Goal: Information Seeking & Learning: Learn about a topic

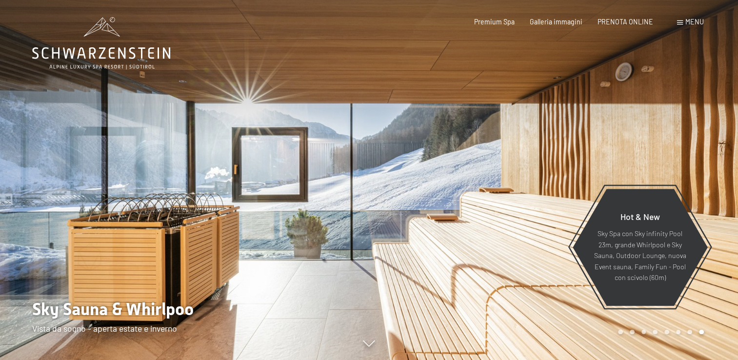
click at [677, 20] on span at bounding box center [680, 22] width 6 height 4
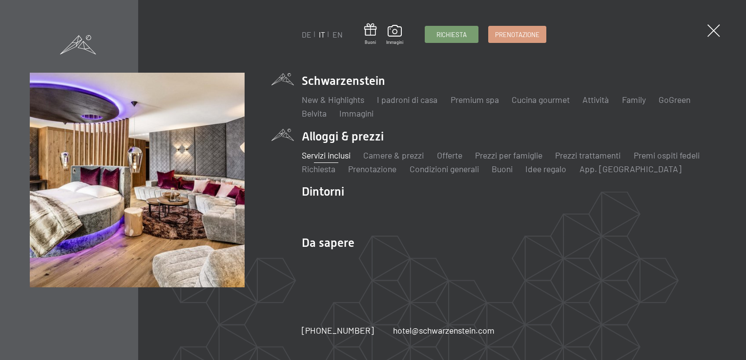
click at [332, 158] on link "Servizi inclusi" at bounding box center [326, 155] width 49 height 11
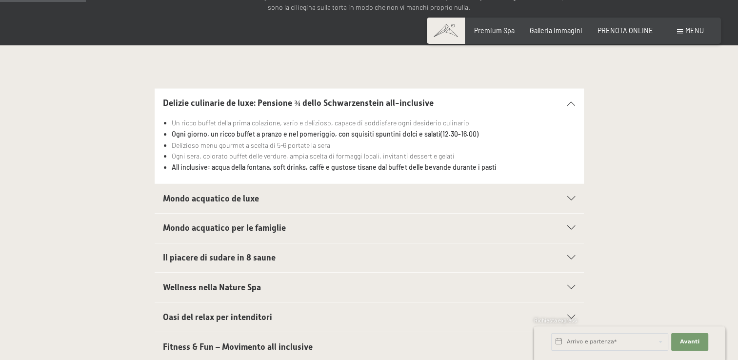
scroll to position [192, 0]
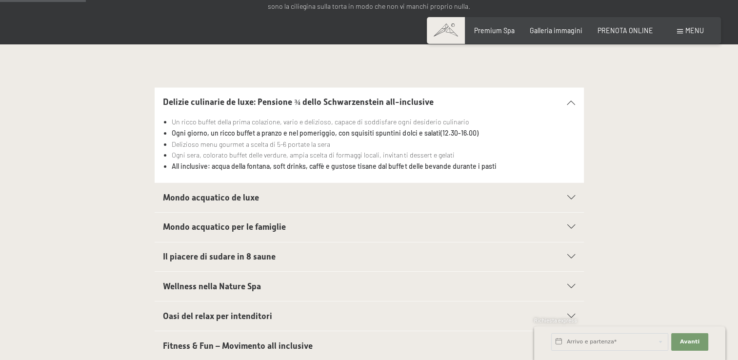
click at [572, 191] on div "Mondo acquatico de luxe" at bounding box center [369, 197] width 412 height 29
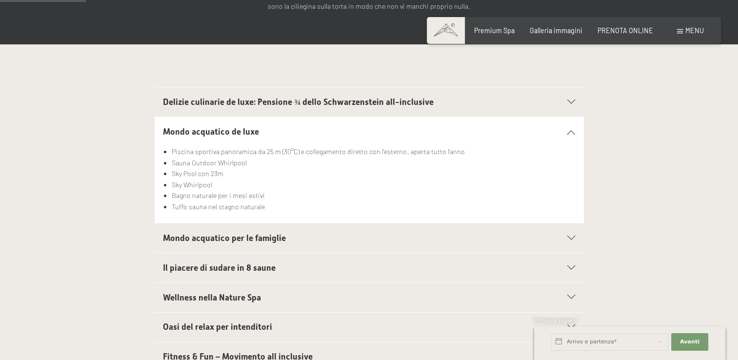
click at [572, 243] on div "Mondo acquatico per le famiglie" at bounding box center [369, 238] width 412 height 29
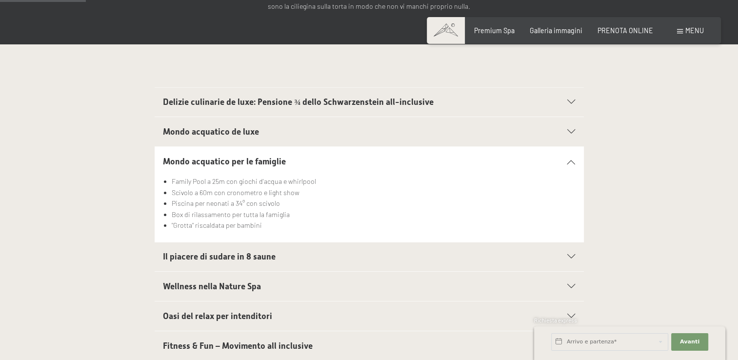
click at [570, 252] on div "Il piacere di sudare in 8 saune" at bounding box center [369, 257] width 412 height 29
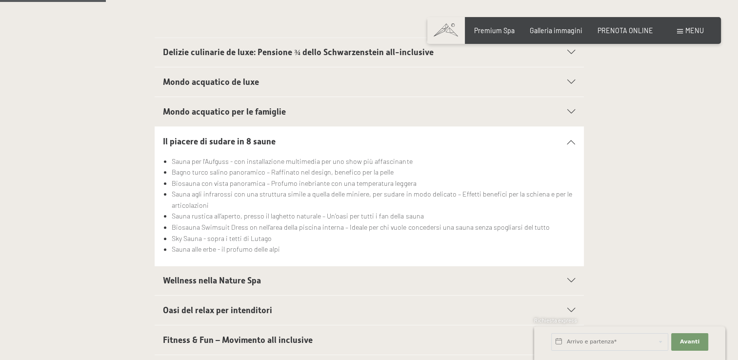
scroll to position [247, 0]
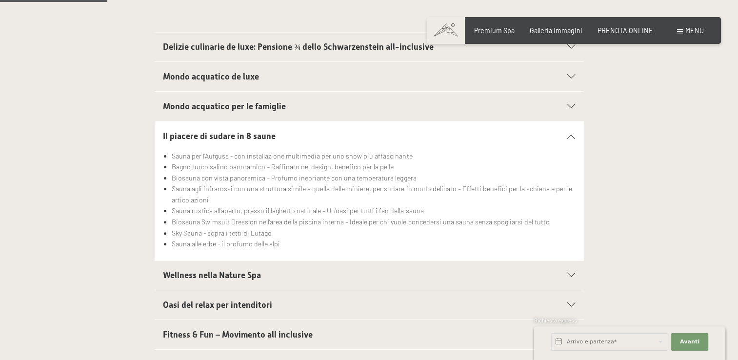
click at [570, 275] on icon at bounding box center [572, 275] width 8 height 4
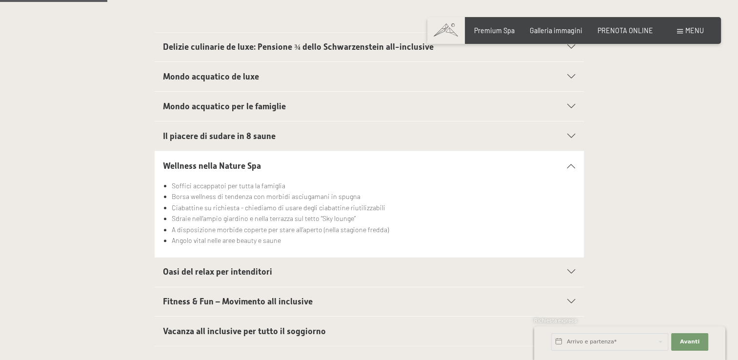
click at [571, 302] on icon at bounding box center [572, 302] width 8 height 4
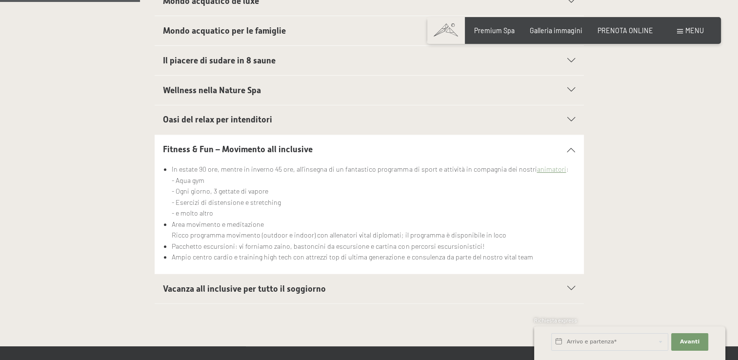
scroll to position [324, 0]
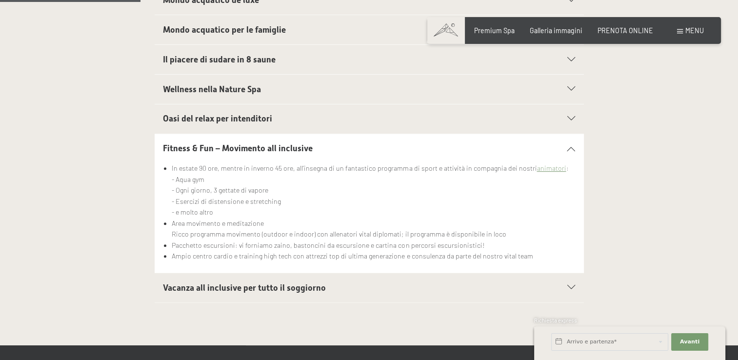
click at [574, 286] on icon at bounding box center [572, 288] width 8 height 4
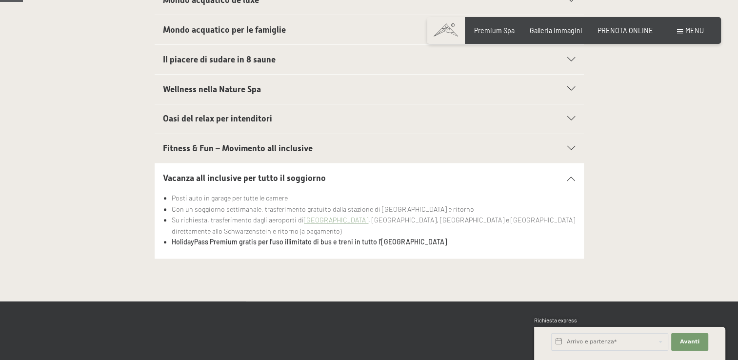
scroll to position [0, 0]
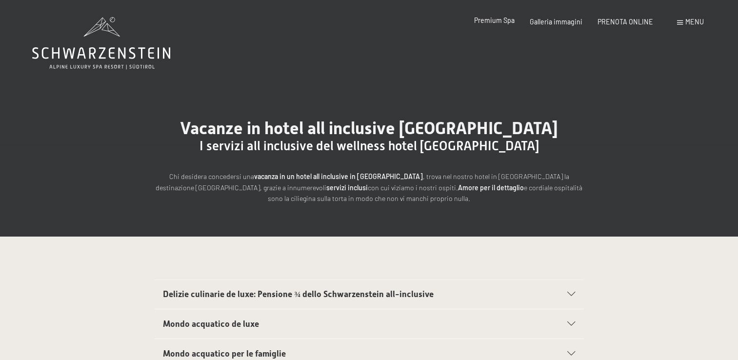
click at [513, 24] on span "Premium Spa" at bounding box center [494, 20] width 41 height 8
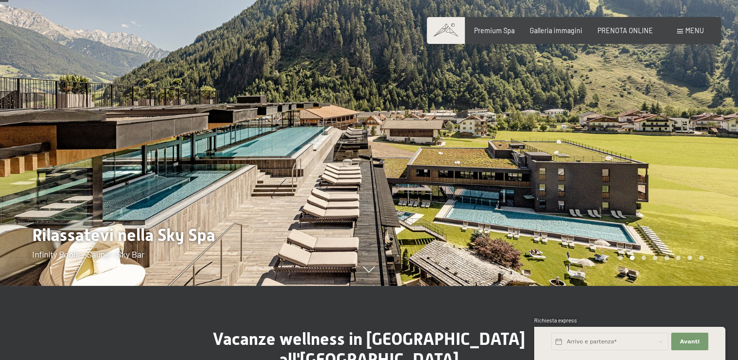
scroll to position [72, 0]
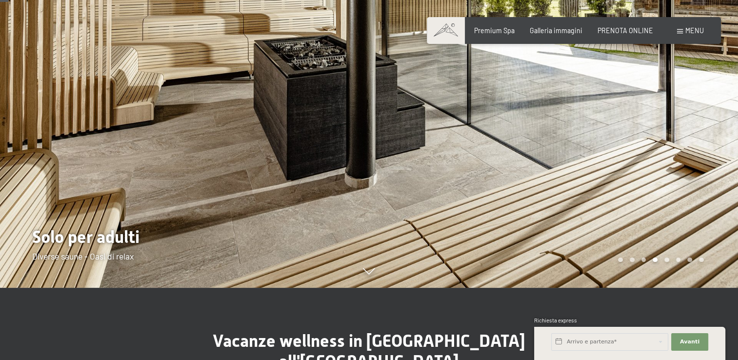
click at [558, 156] on div at bounding box center [553, 108] width 369 height 360
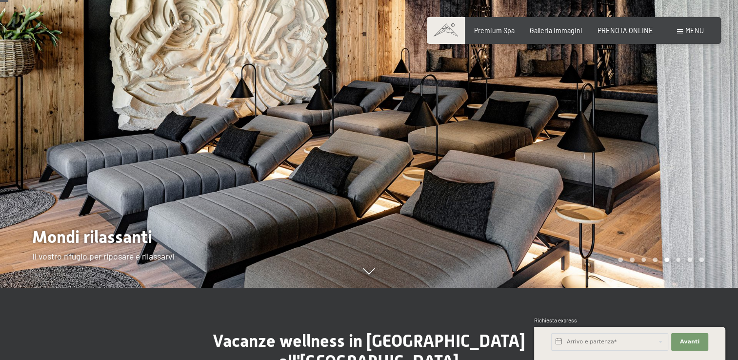
click at [607, 211] on div at bounding box center [553, 108] width 369 height 360
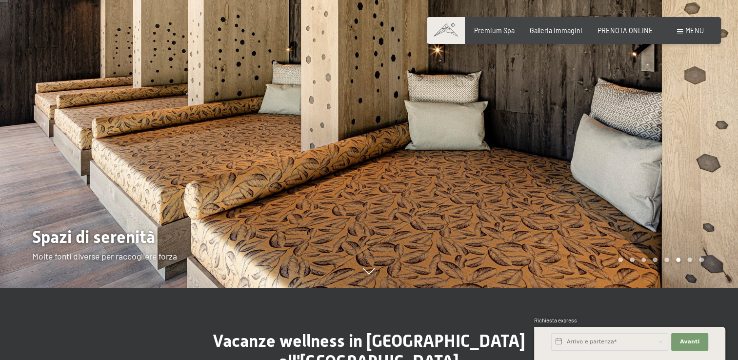
click at [619, 171] on div at bounding box center [553, 108] width 369 height 360
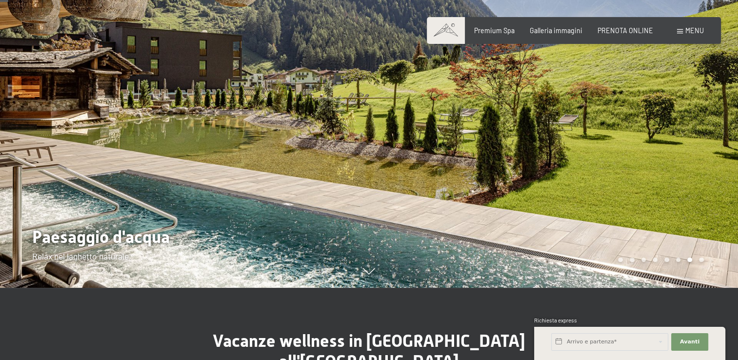
click at [619, 171] on div at bounding box center [553, 108] width 369 height 360
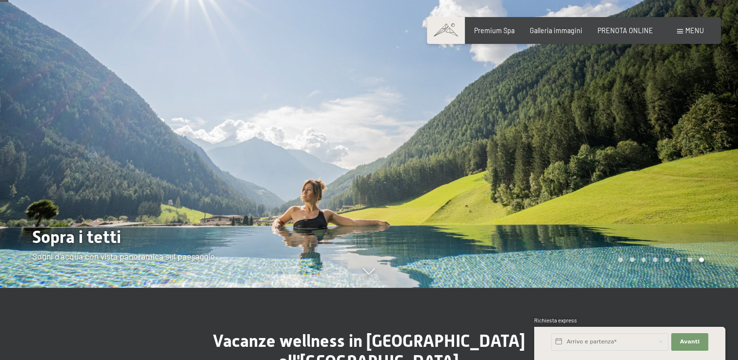
click at [619, 171] on div at bounding box center [553, 108] width 369 height 360
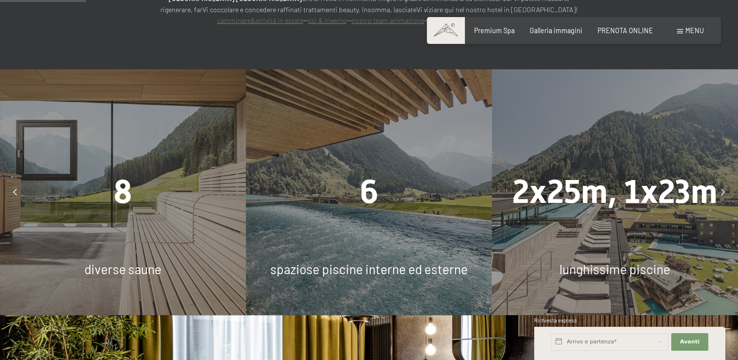
scroll to position [742, 0]
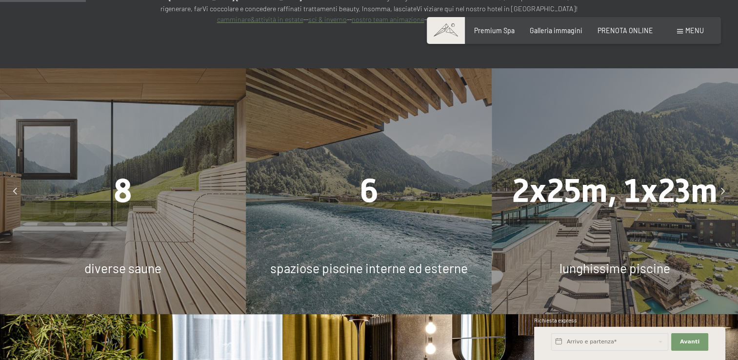
click at [366, 172] on span "6" at bounding box center [369, 191] width 19 height 38
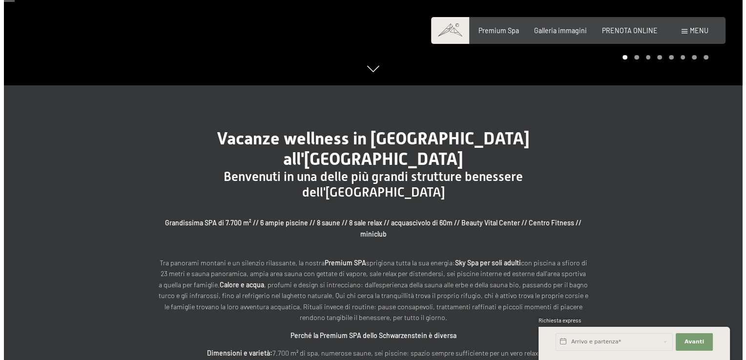
scroll to position [0, 0]
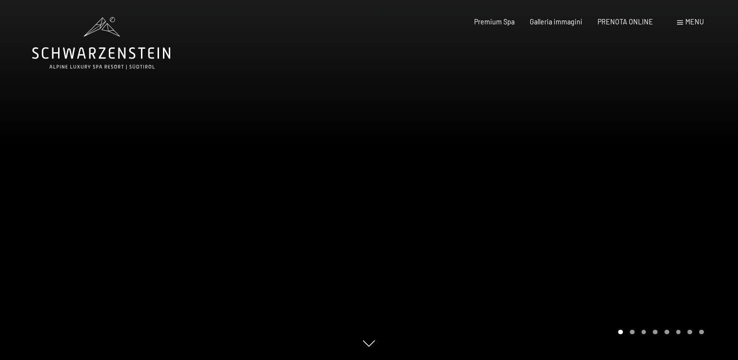
click at [692, 23] on span "Menu" at bounding box center [695, 22] width 19 height 8
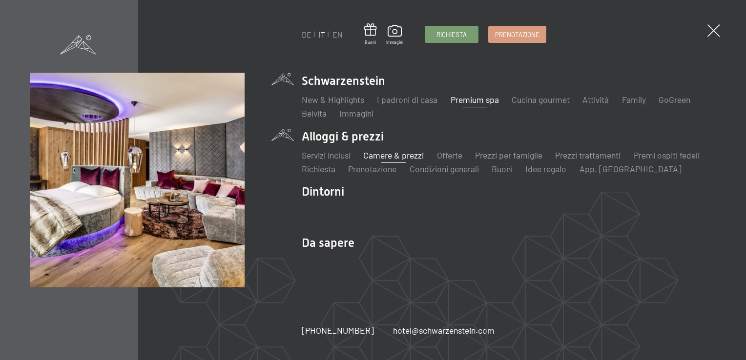
click at [398, 153] on link "Camere & prezzi" at bounding box center [393, 155] width 61 height 11
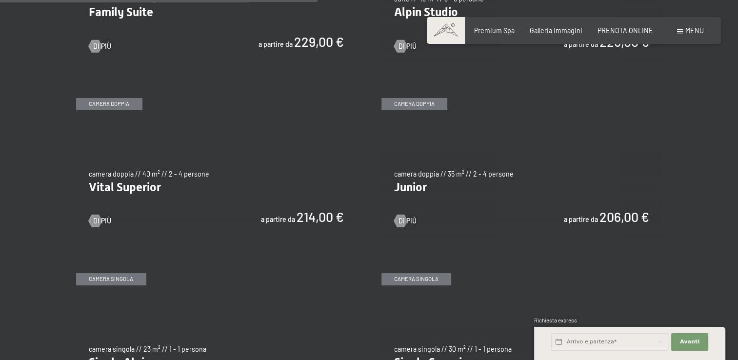
scroll to position [1184, 0]
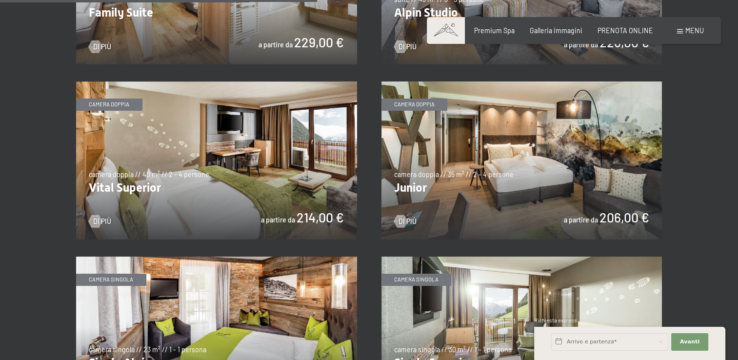
click at [402, 186] on img at bounding box center [522, 161] width 281 height 158
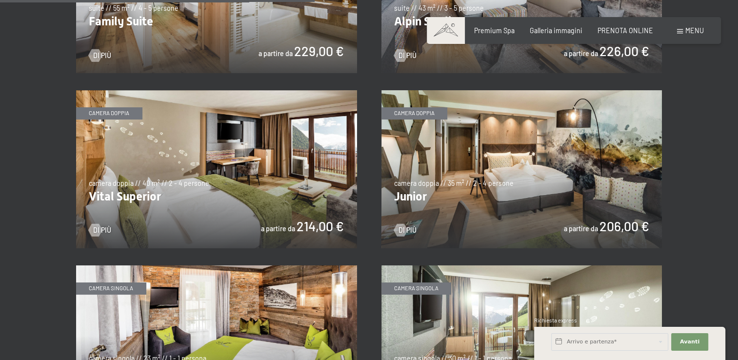
click at [169, 142] on img at bounding box center [216, 169] width 281 height 158
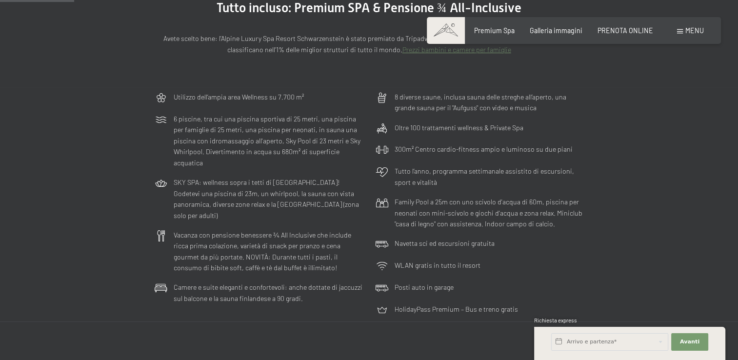
scroll to position [0, 0]
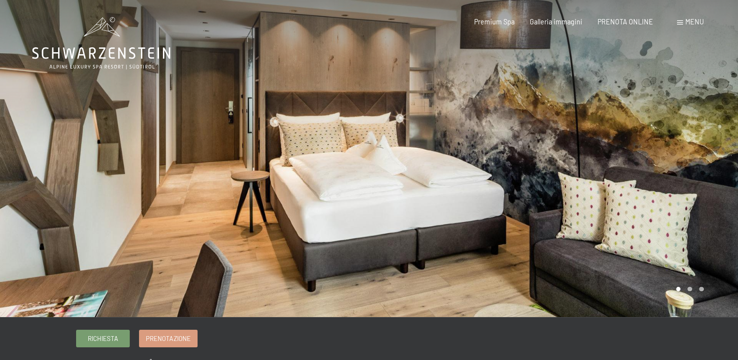
click at [625, 171] on div at bounding box center [553, 158] width 369 height 317
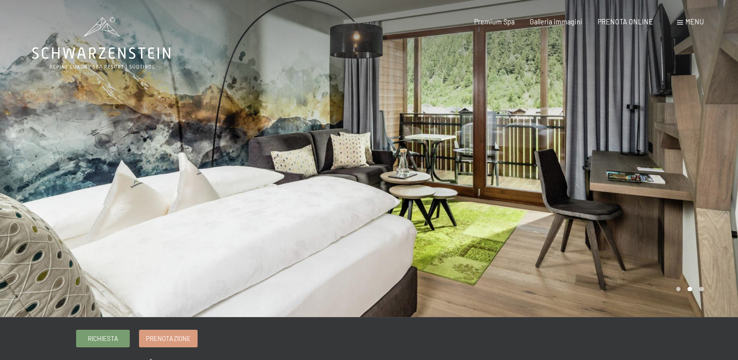
click at [625, 171] on div at bounding box center [553, 158] width 369 height 317
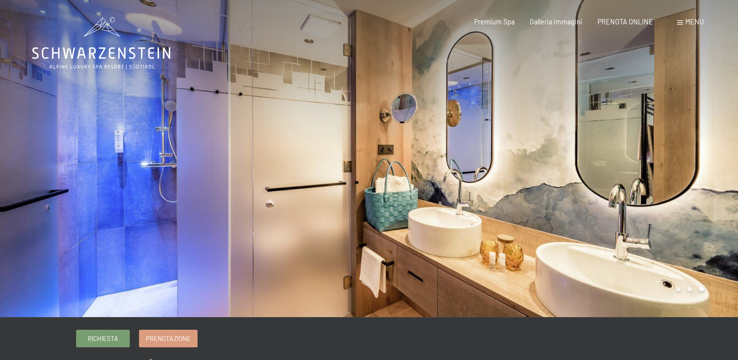
click at [625, 171] on div at bounding box center [553, 158] width 369 height 317
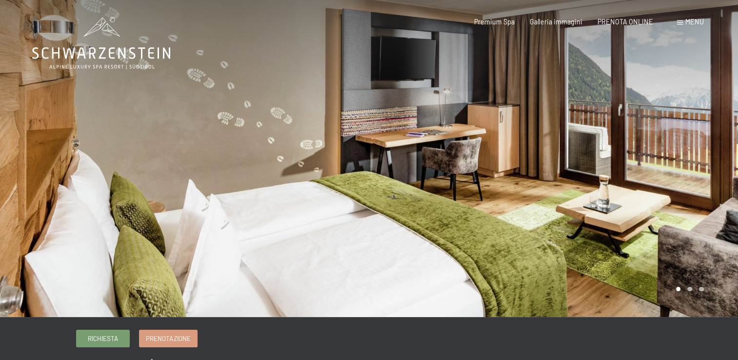
click at [694, 128] on div at bounding box center [553, 158] width 369 height 317
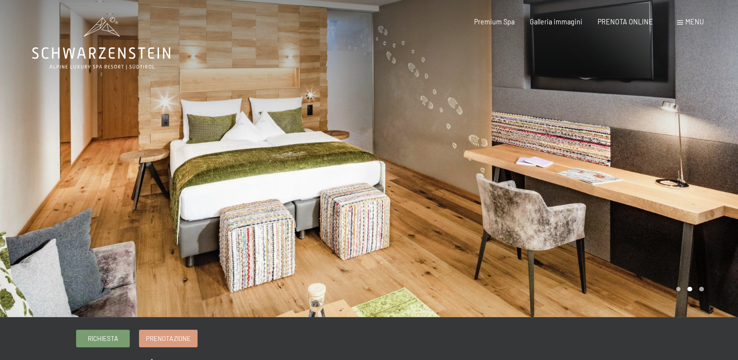
click at [694, 128] on div at bounding box center [553, 158] width 369 height 317
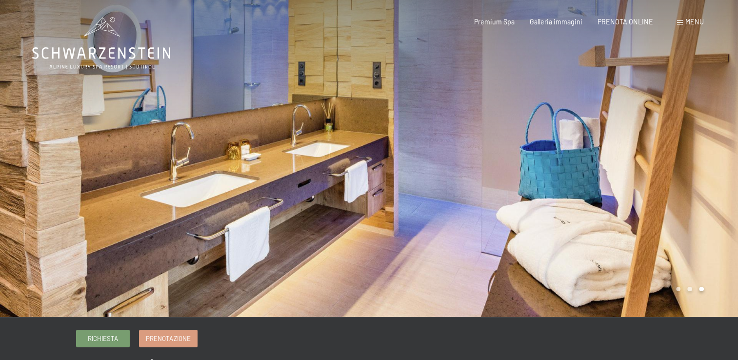
click at [694, 128] on div at bounding box center [553, 158] width 369 height 317
